Goal: Transaction & Acquisition: Book appointment/travel/reservation

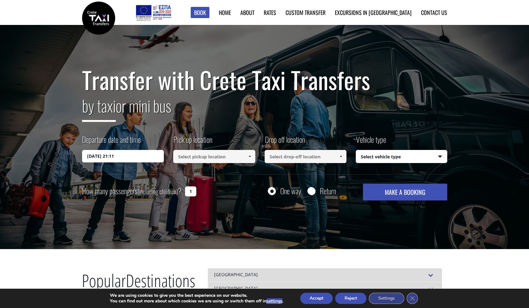
click at [205, 158] on input at bounding box center [214, 156] width 82 height 13
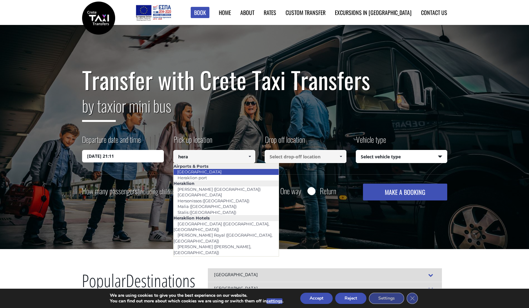
click at [212, 174] on link "[GEOGRAPHIC_DATA]" at bounding box center [199, 172] width 52 height 9
type input "[GEOGRAPHIC_DATA]"
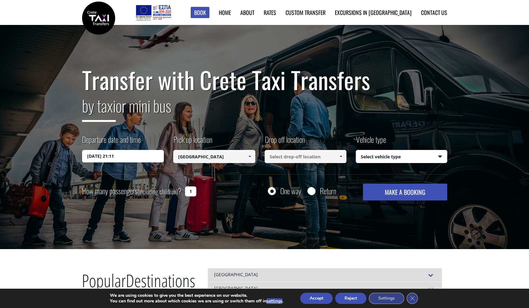
click at [278, 161] on input at bounding box center [306, 156] width 82 height 13
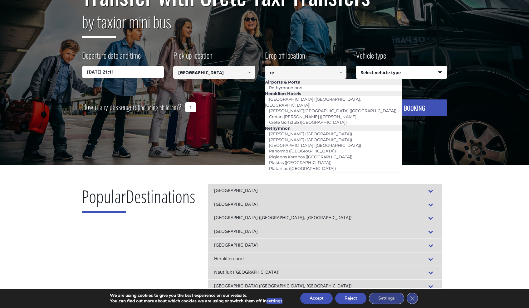
type input "r"
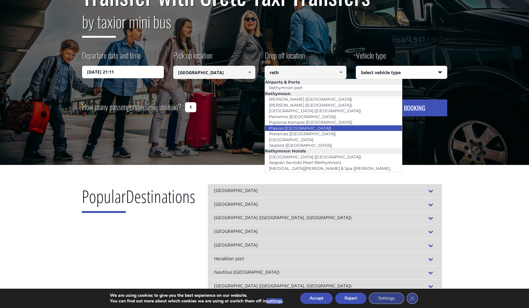
scroll to position [31, 0]
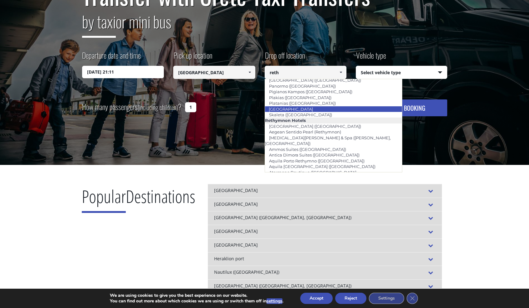
click at [318, 106] on li "[GEOGRAPHIC_DATA]" at bounding box center [333, 109] width 137 height 6
type input "[GEOGRAPHIC_DATA]"
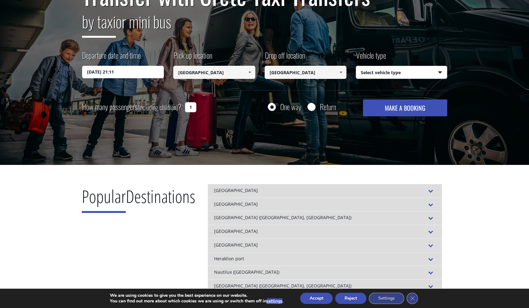
select select "540"
click at [382, 110] on button "MAKE A BOOKING" at bounding box center [405, 108] width 84 height 17
